Goal: Information Seeking & Learning: Learn about a topic

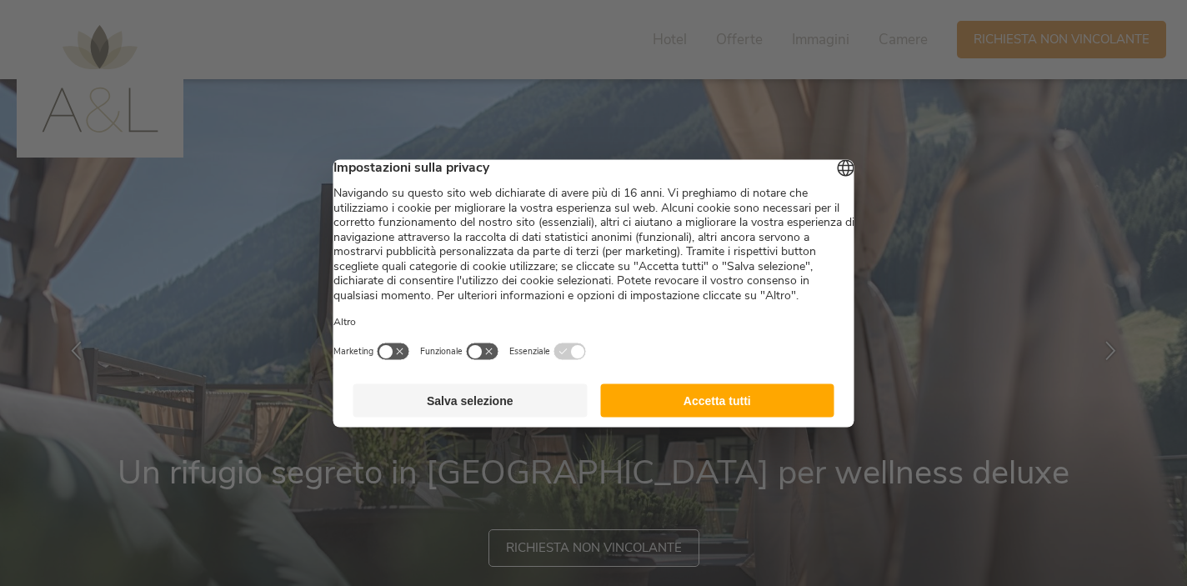
click at [744, 410] on button "Accetta tutti" at bounding box center [717, 400] width 234 height 33
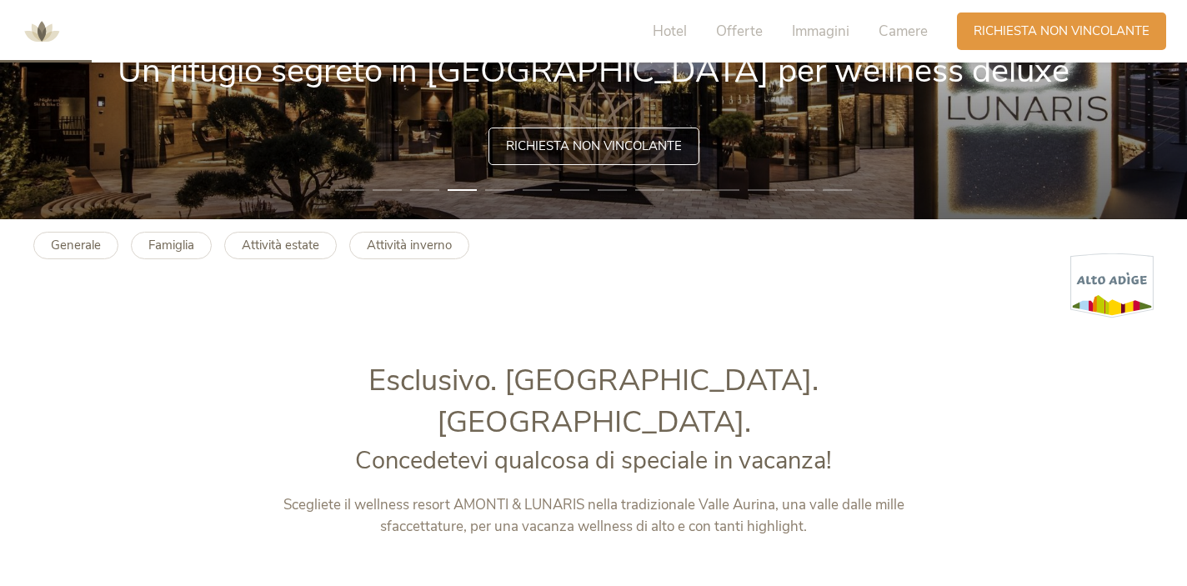
scroll to position [401, 0]
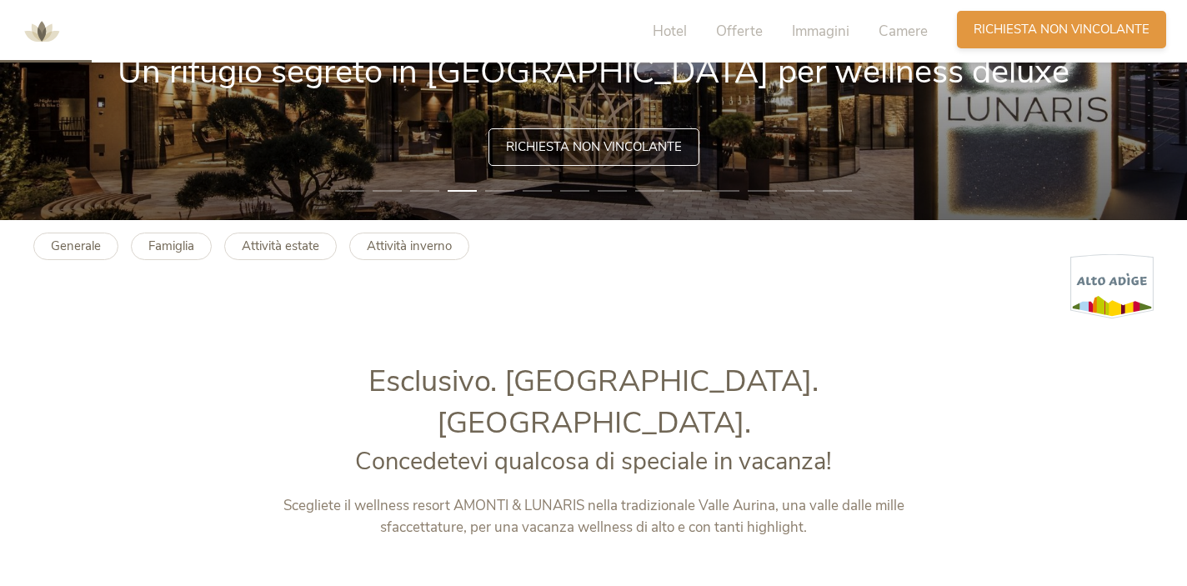
click at [1020, 28] on span "Richiesta non vincolante" at bounding box center [1062, 30] width 176 height 18
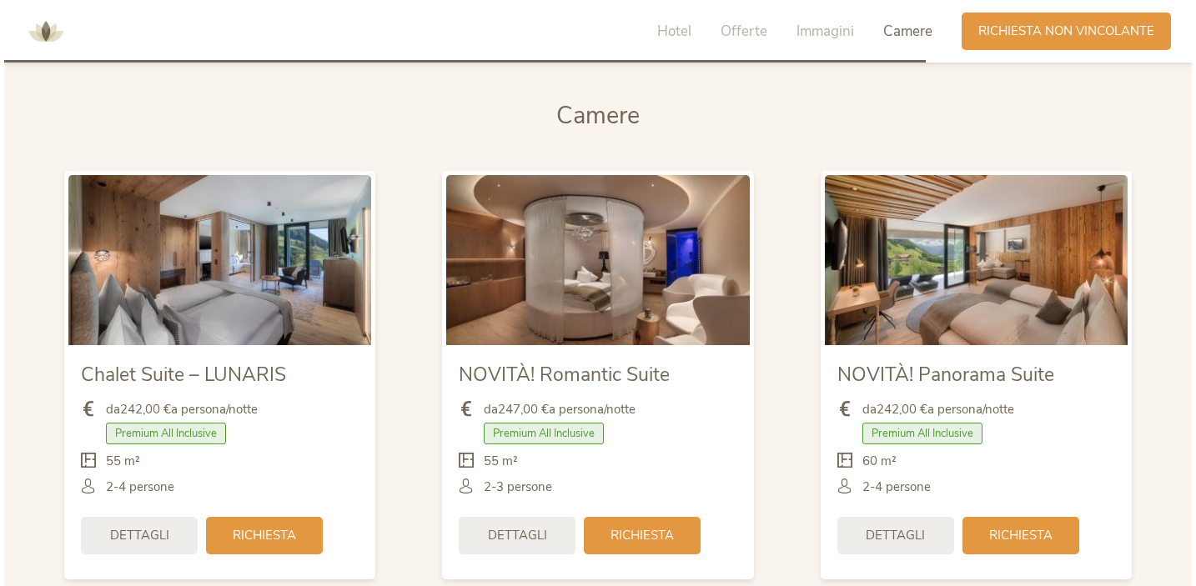
scroll to position [4012, 0]
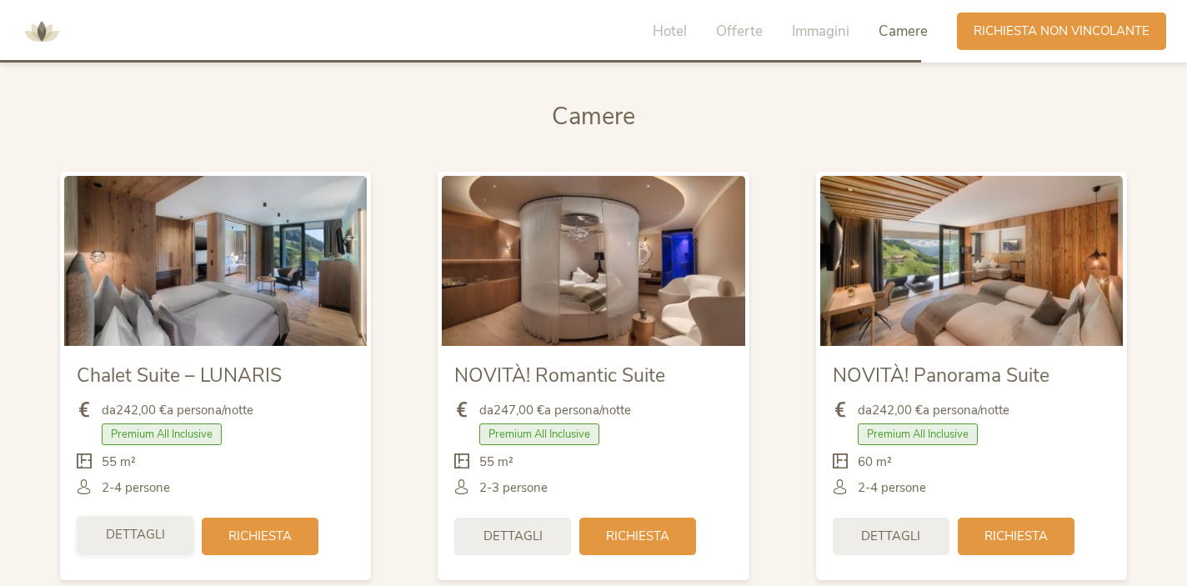
click at [159, 526] on span "Dettagli" at bounding box center [135, 535] width 59 height 18
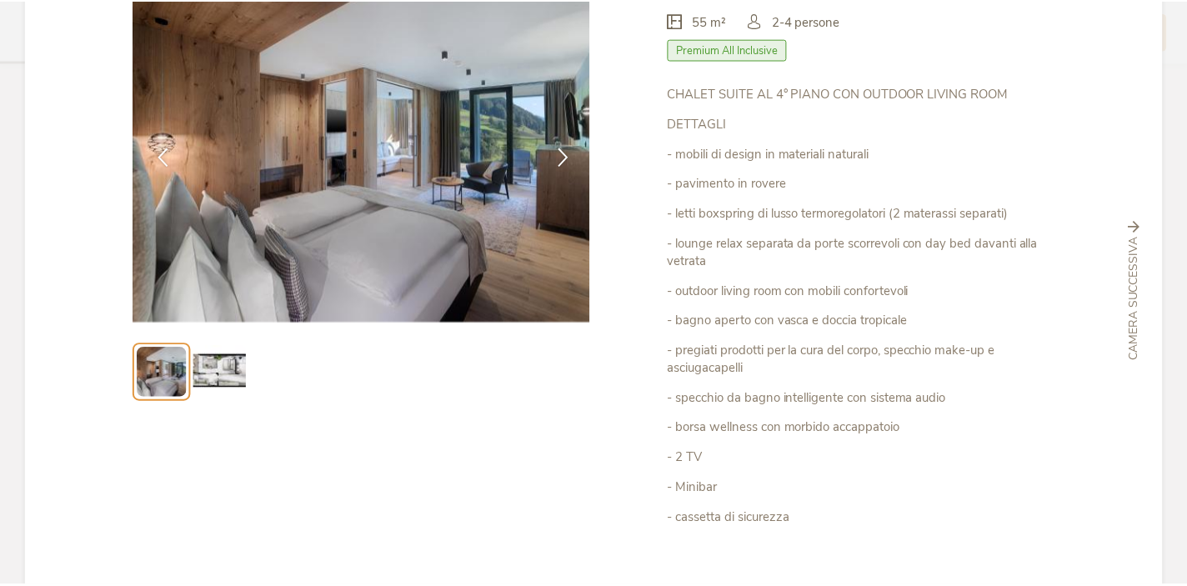
scroll to position [0, 0]
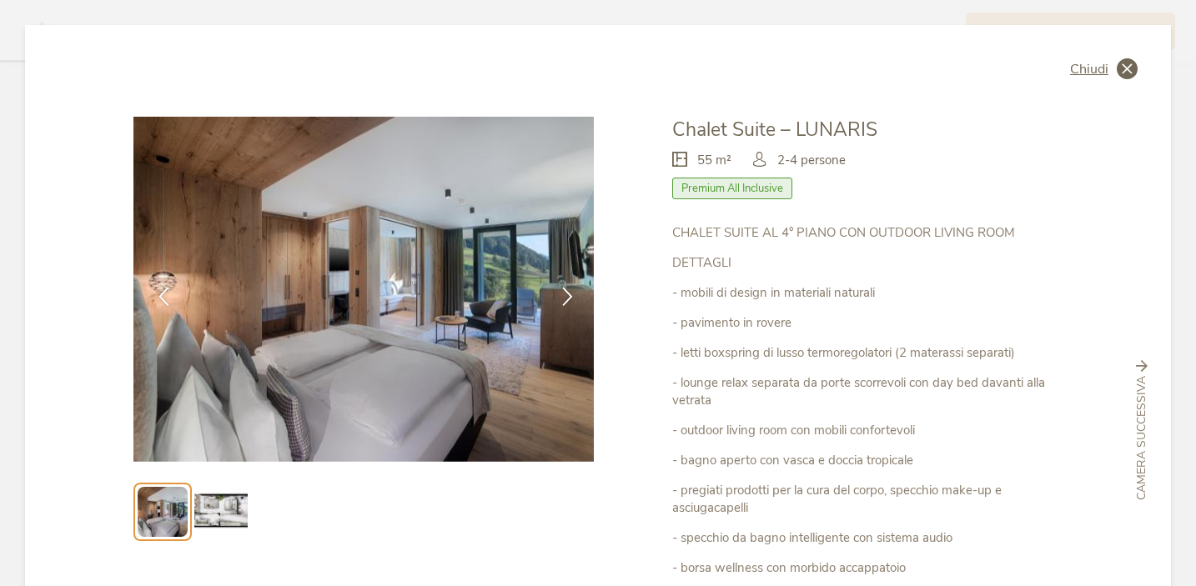
click at [1122, 67] on icon at bounding box center [1126, 68] width 21 height 21
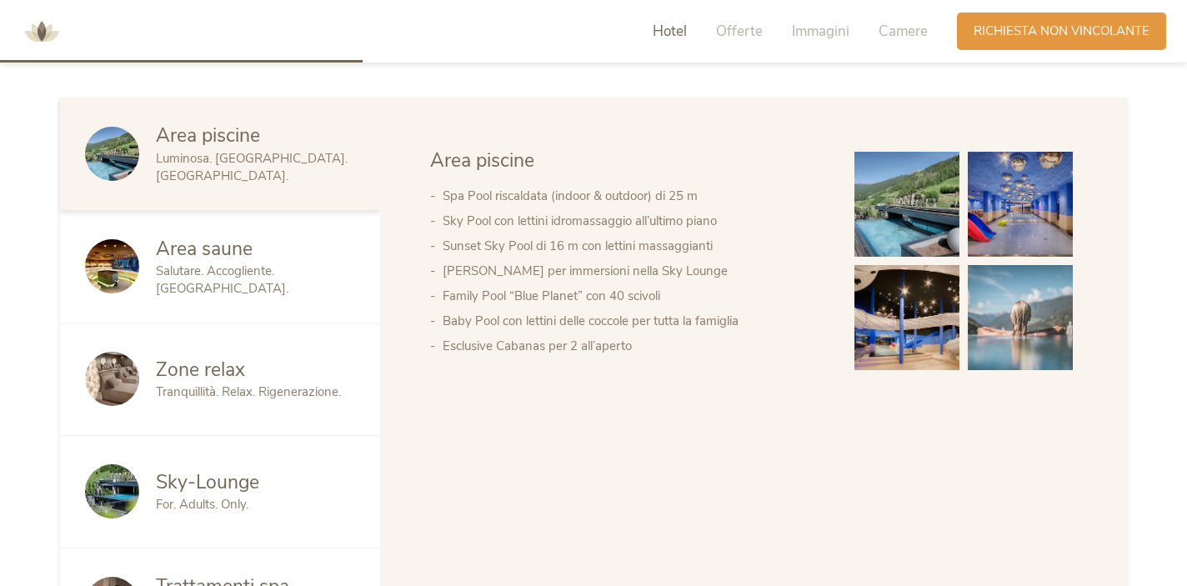
scroll to position [711, 0]
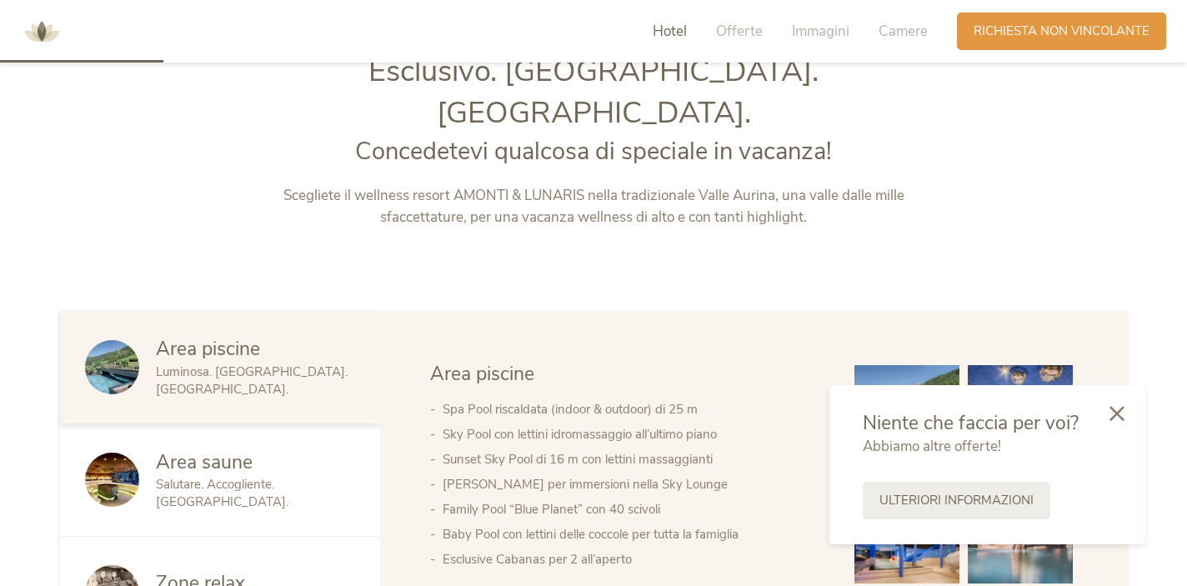
click at [739, 21] on div "Hotel Offerte Immagini Camere" at bounding box center [794, 32] width 325 height 38
click at [730, 29] on span "Offerte" at bounding box center [739, 31] width 47 height 19
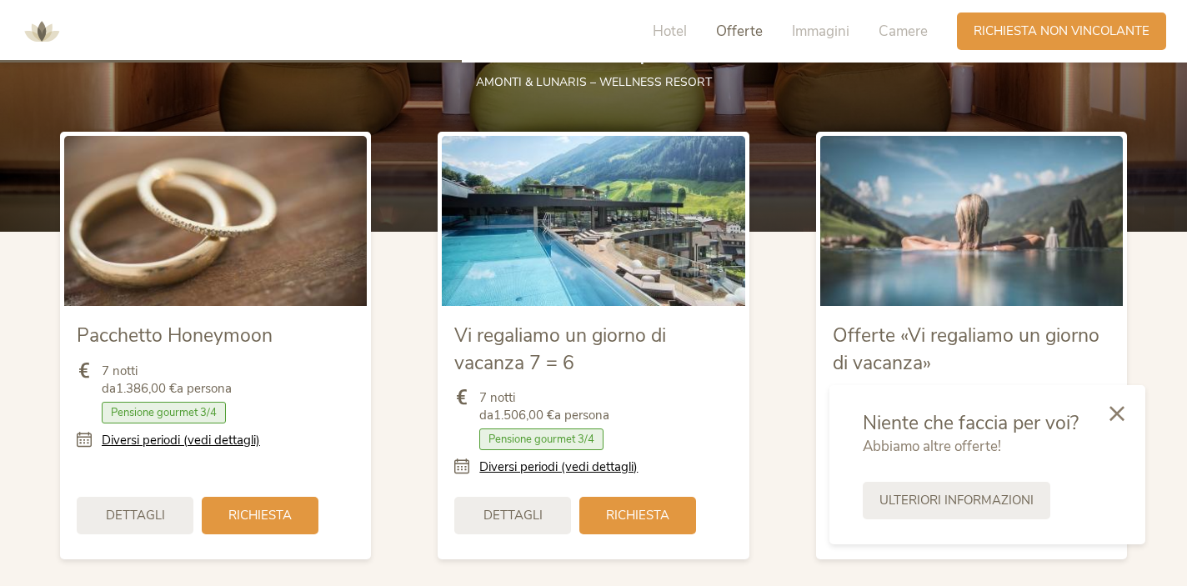
scroll to position [2011, 0]
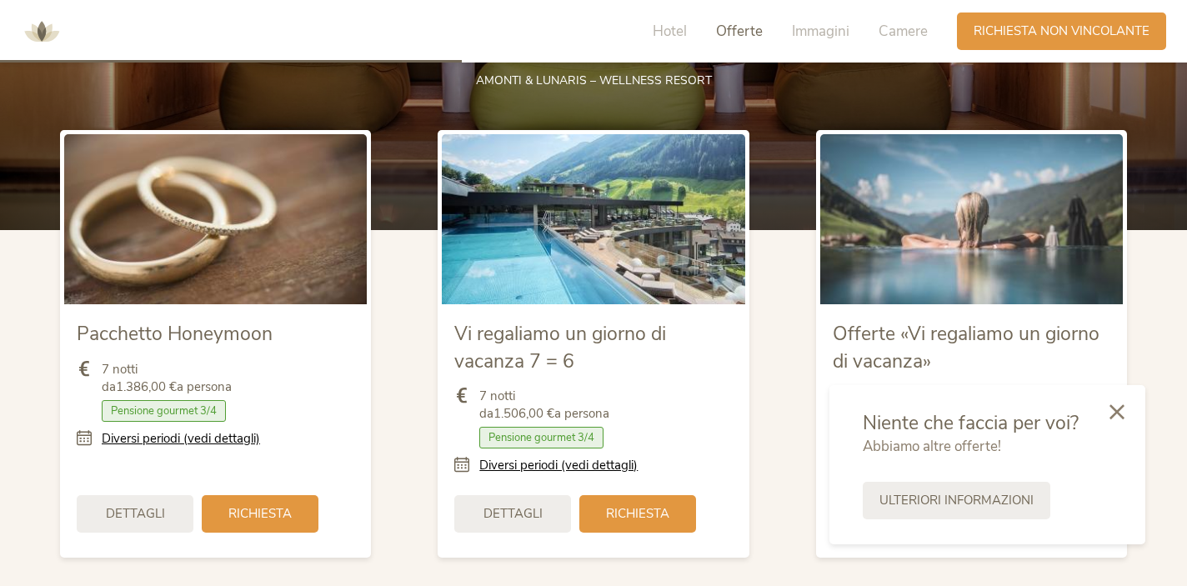
click at [1117, 420] on div at bounding box center [1117, 413] width 57 height 59
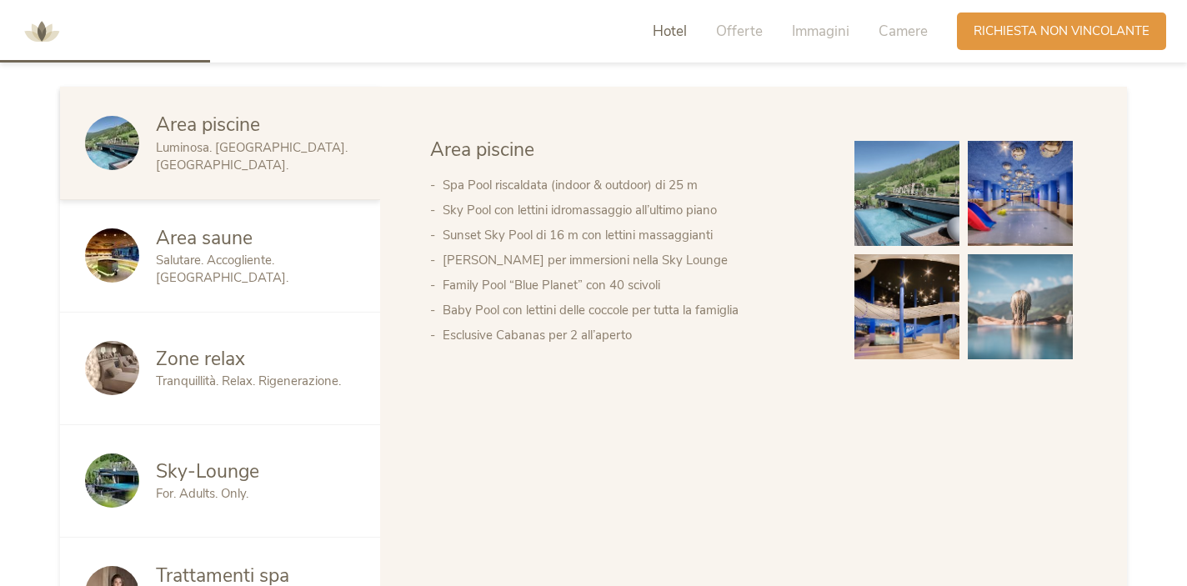
scroll to position [912, 0]
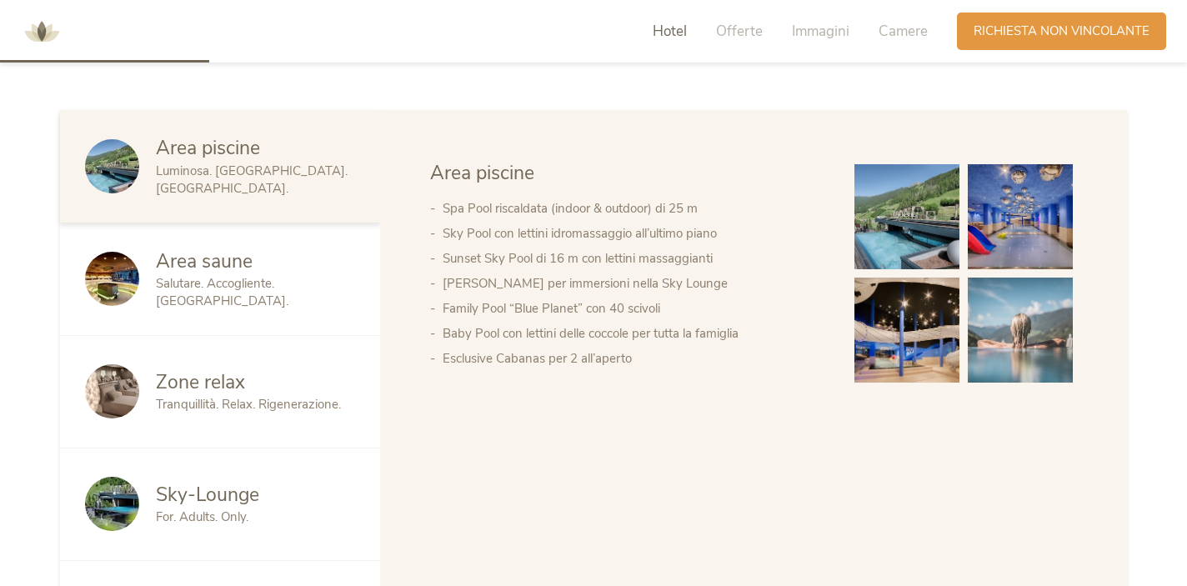
click at [293, 248] on div "Area saune" at bounding box center [255, 261] width 199 height 27
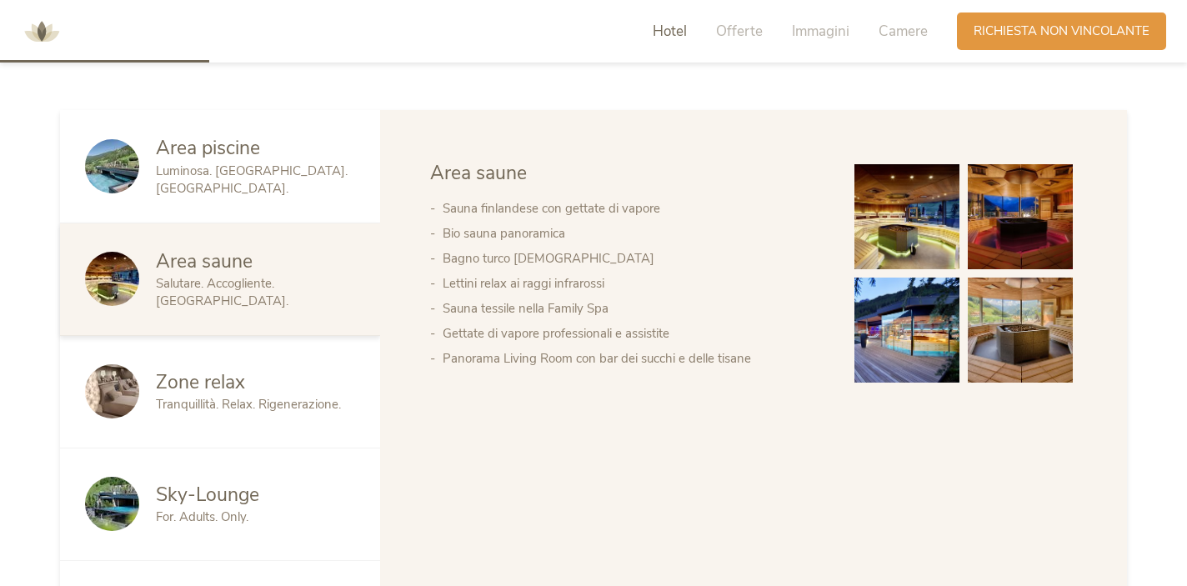
click at [273, 369] on div "Zone relax" at bounding box center [255, 382] width 199 height 27
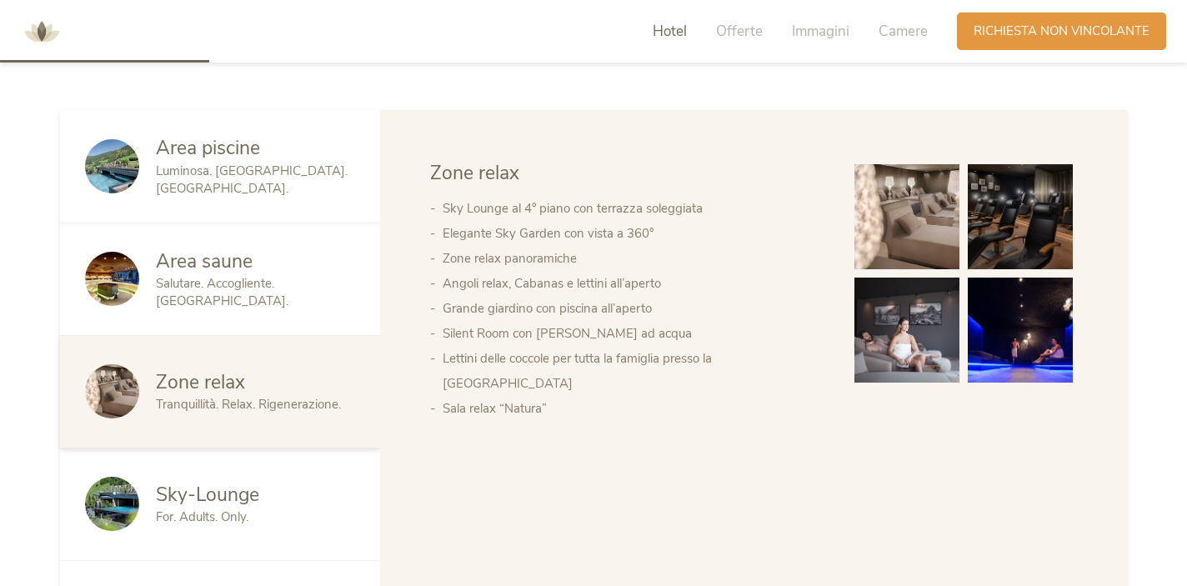
click at [274, 395] on div "Zone relax Tranquillità. Relax. Rigenerazione." at bounding box center [220, 392] width 320 height 113
click at [272, 449] on div "Sky-Lounge For. Adults. Only." at bounding box center [220, 505] width 320 height 113
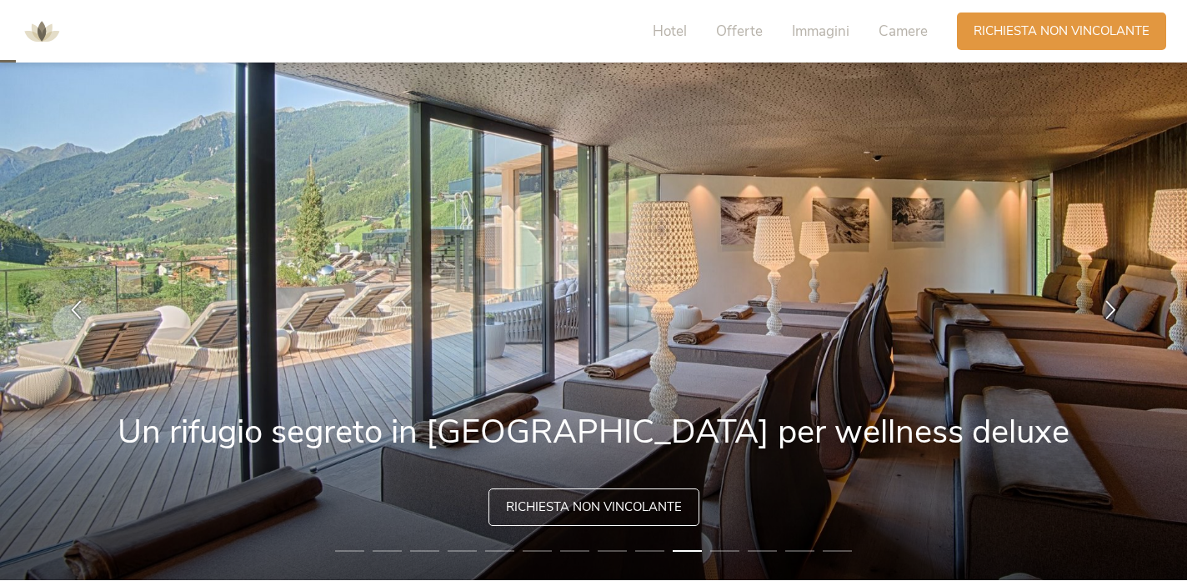
scroll to position [38, 0]
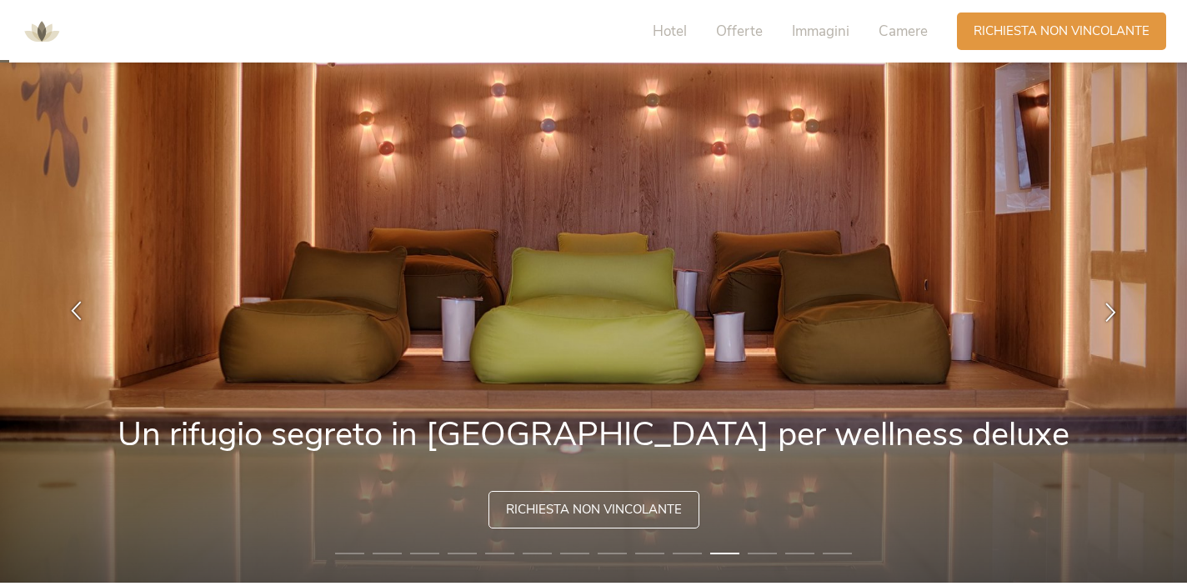
click at [74, 303] on icon at bounding box center [76, 310] width 19 height 19
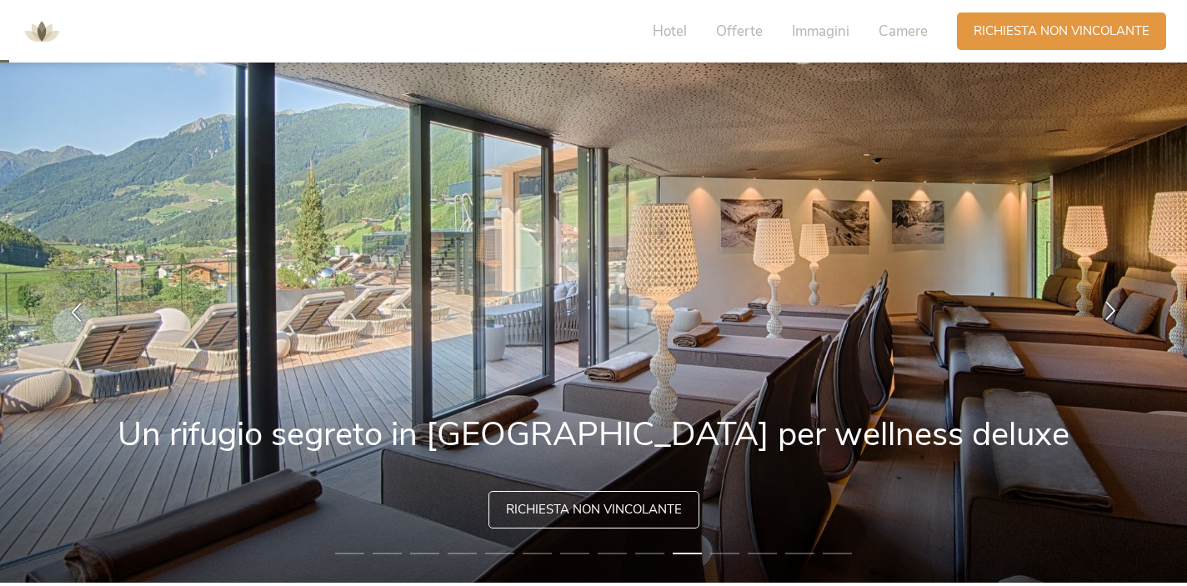
click at [1109, 303] on icon at bounding box center [1110, 310] width 19 height 19
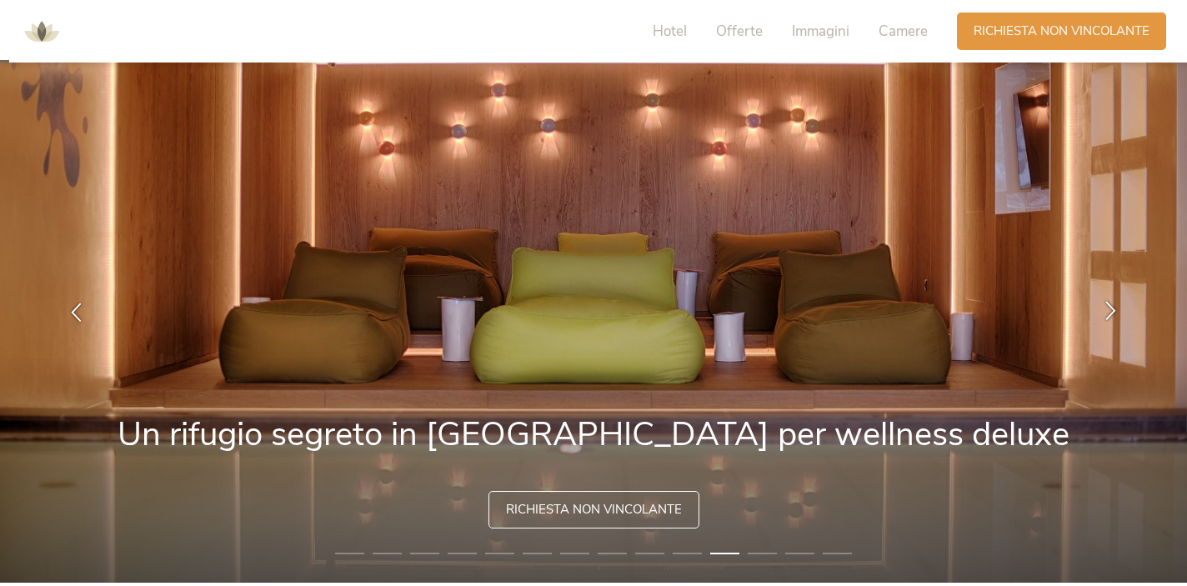
click at [1109, 303] on icon at bounding box center [1110, 310] width 19 height 19
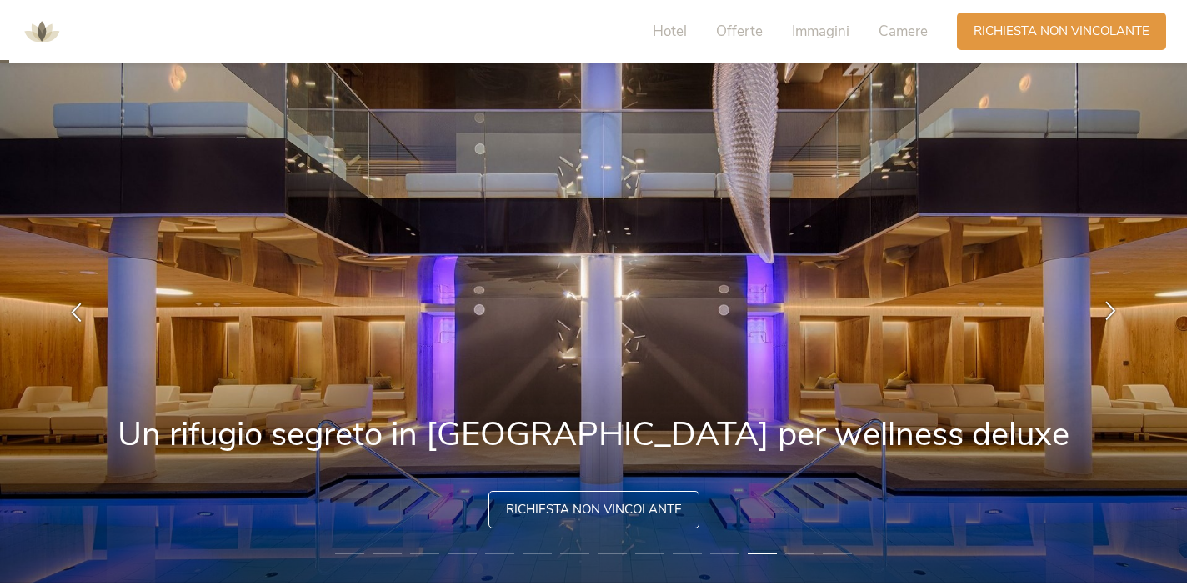
click at [1109, 303] on icon at bounding box center [1110, 310] width 19 height 19
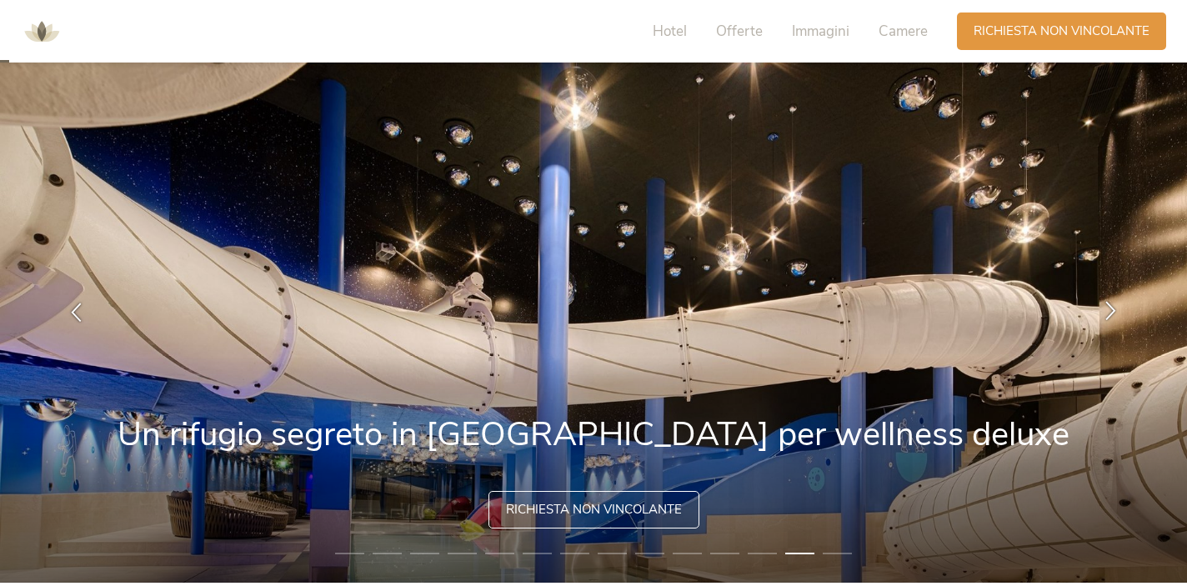
click at [1109, 303] on icon at bounding box center [1110, 310] width 19 height 19
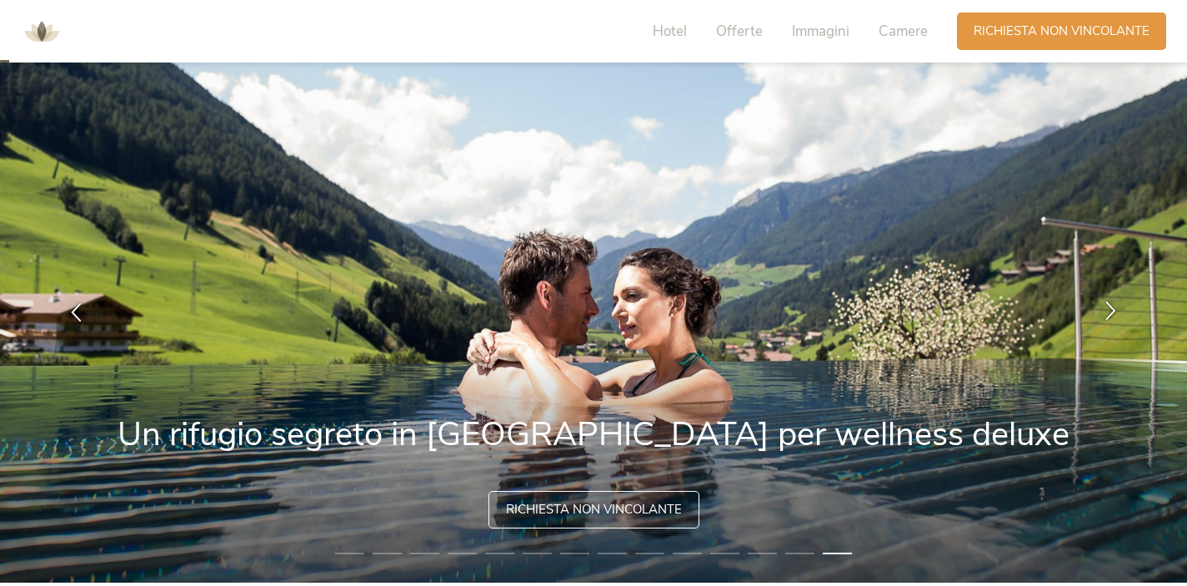
click at [1109, 303] on icon at bounding box center [1110, 310] width 19 height 19
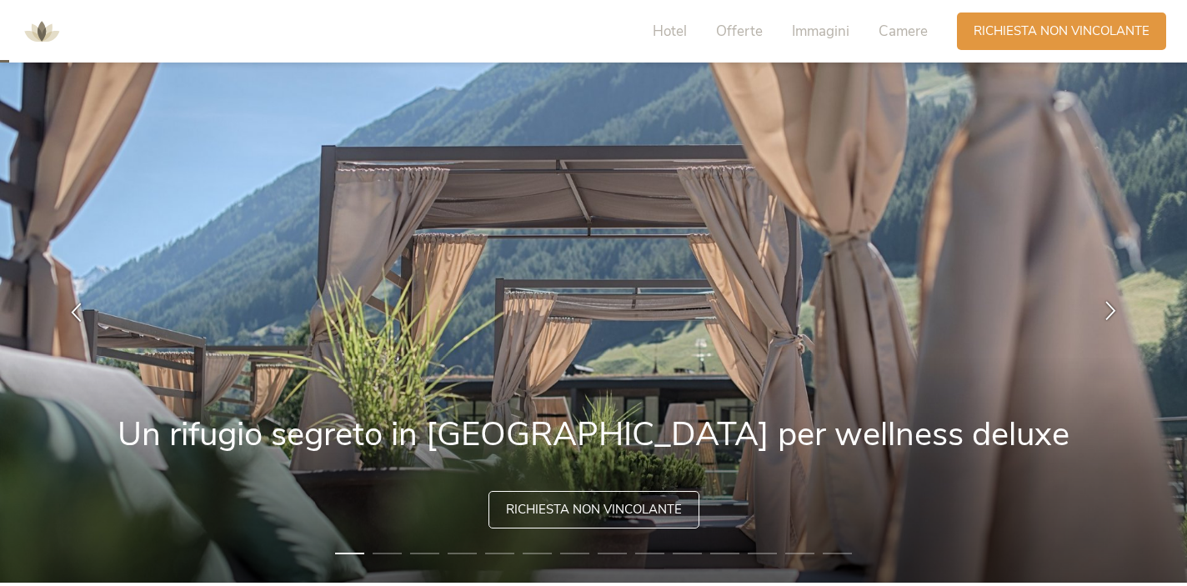
click at [1109, 303] on icon at bounding box center [1110, 310] width 19 height 19
click at [655, 27] on span "Hotel" at bounding box center [670, 31] width 34 height 19
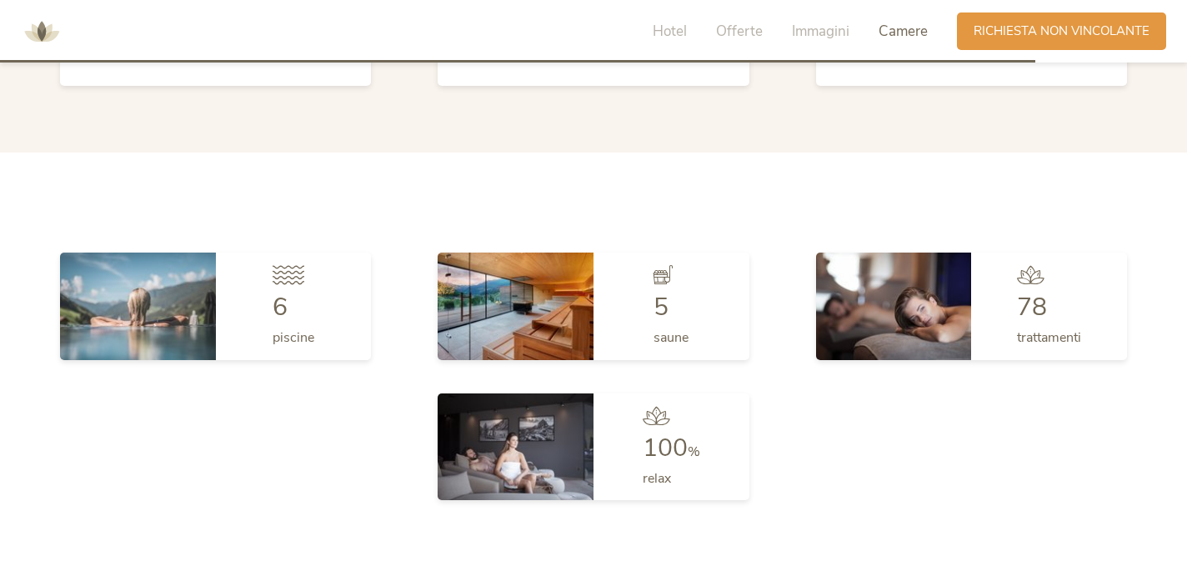
scroll to position [4511, 0]
